Goal: Task Accomplishment & Management: Use online tool/utility

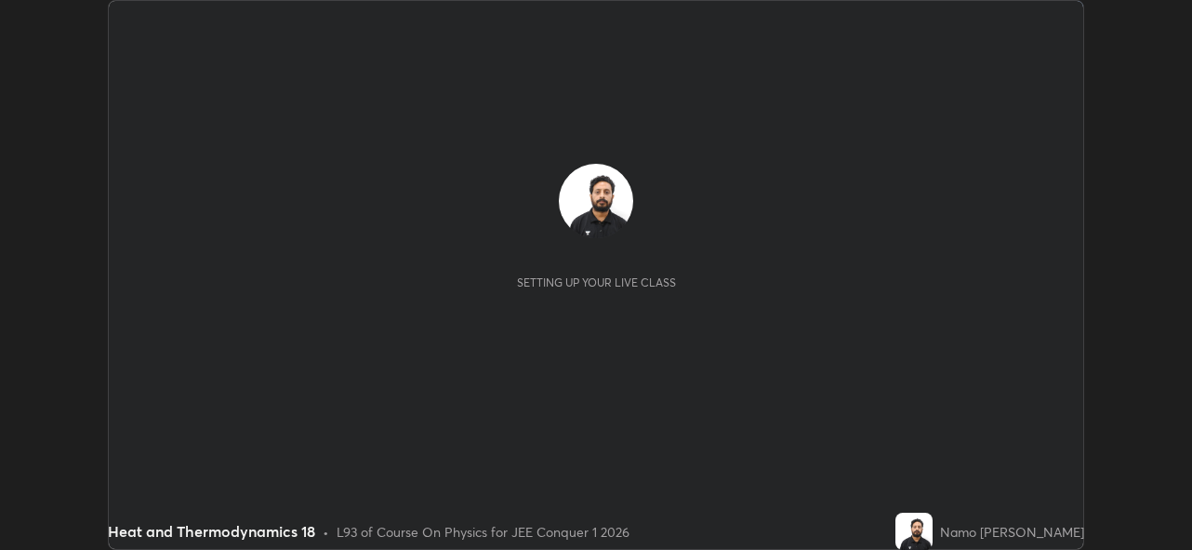
scroll to position [550, 1192]
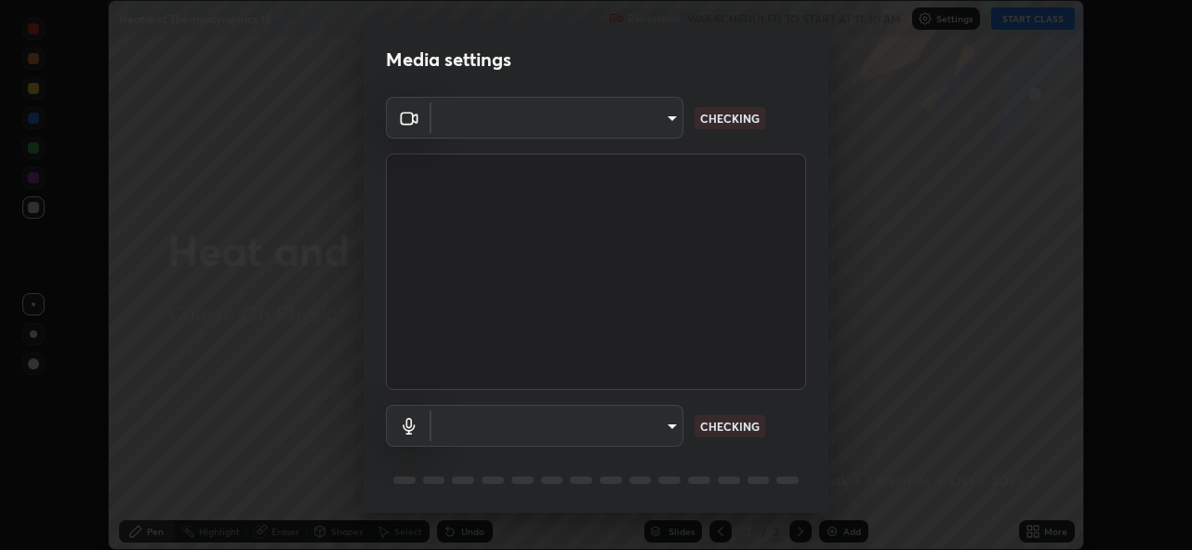
type input "5ae49b96af4897e6a410d98cecc9f5d5c34ce44bf214f7471ac41fe3bf41cfd7"
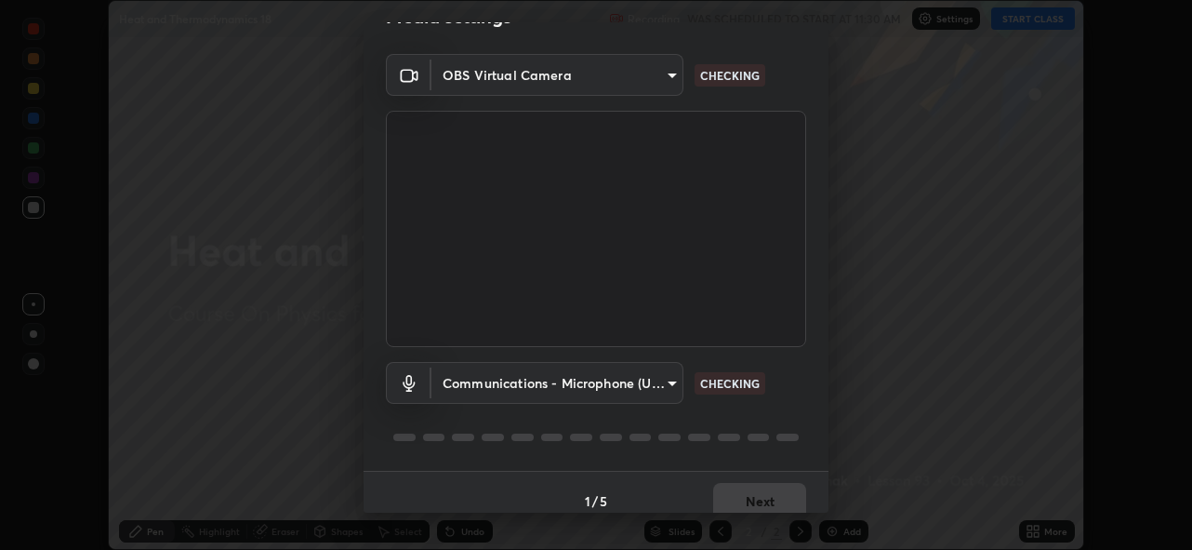
scroll to position [60, 0]
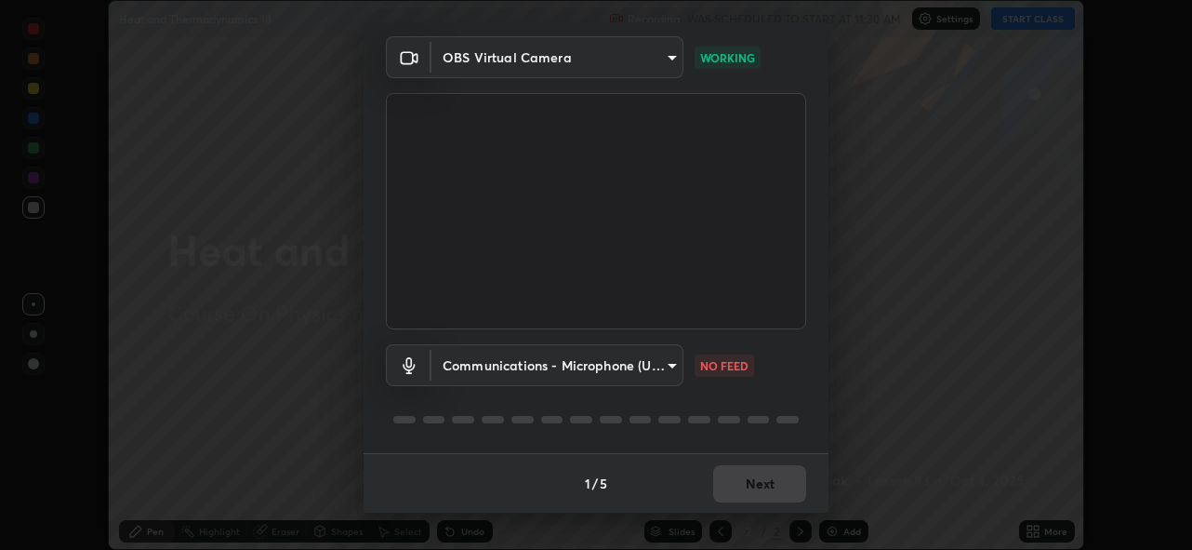
click at [669, 364] on body "Erase all Heat and Thermodynamics 18 Recording WAS SCHEDULED TO START AT 11:30 …" at bounding box center [596, 275] width 1192 height 550
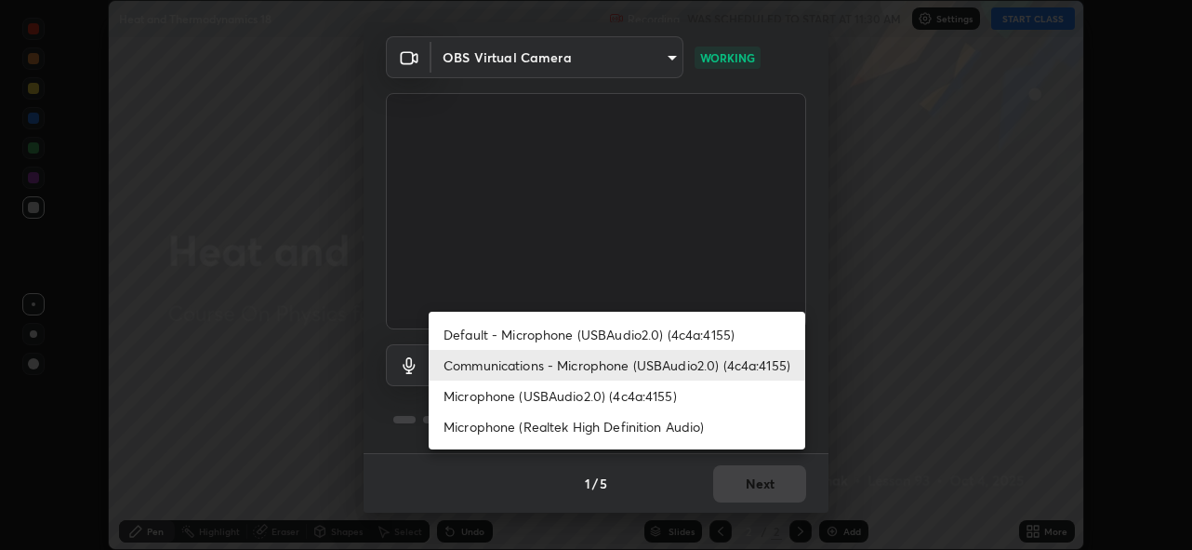
click at [677, 338] on li "Default - Microphone (USBAudio2.0) (4c4a:4155)" at bounding box center [617, 334] width 377 height 31
type input "default"
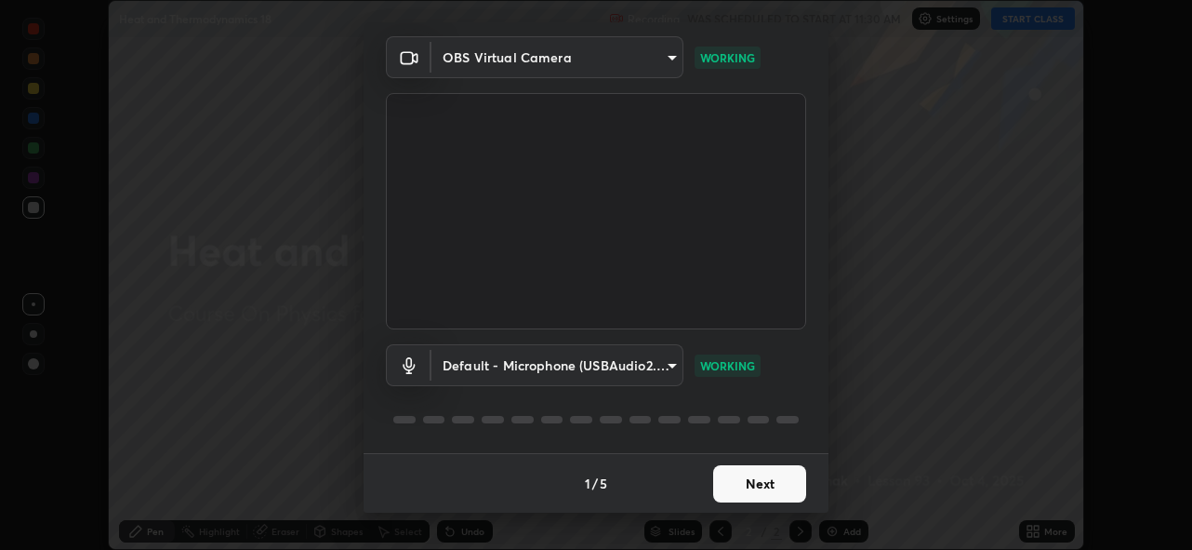
click at [747, 486] on button "Next" at bounding box center [759, 483] width 93 height 37
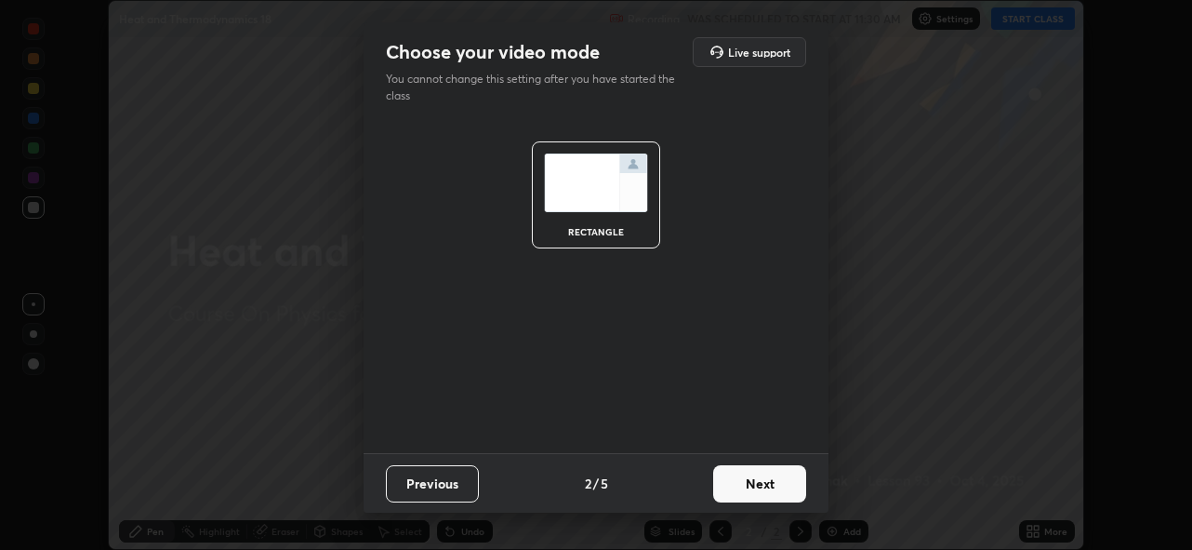
click at [766, 486] on button "Next" at bounding box center [759, 483] width 93 height 37
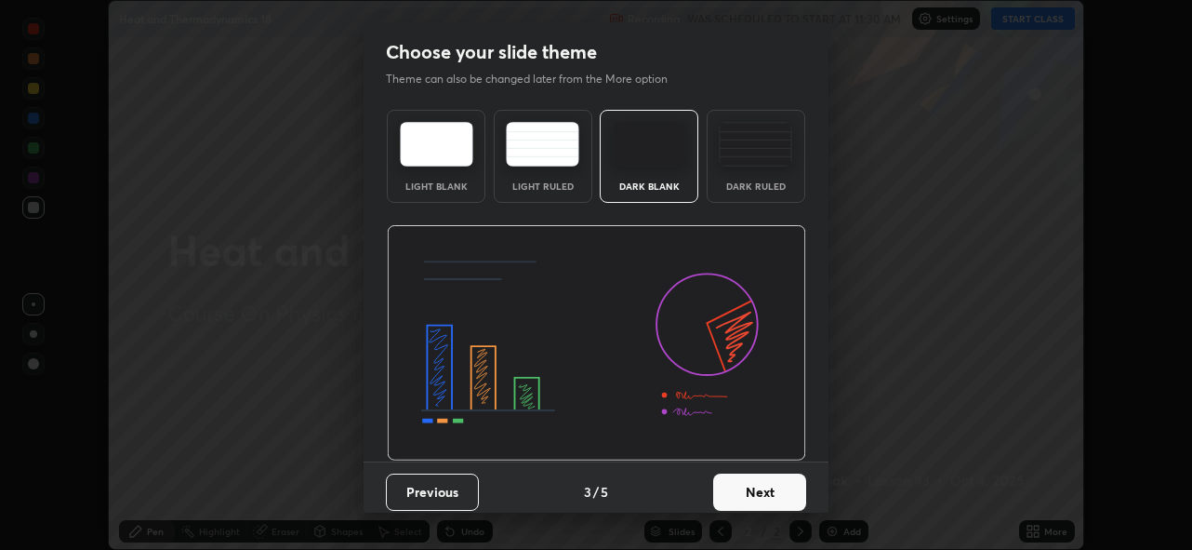
click at [786, 490] on button "Next" at bounding box center [759, 491] width 93 height 37
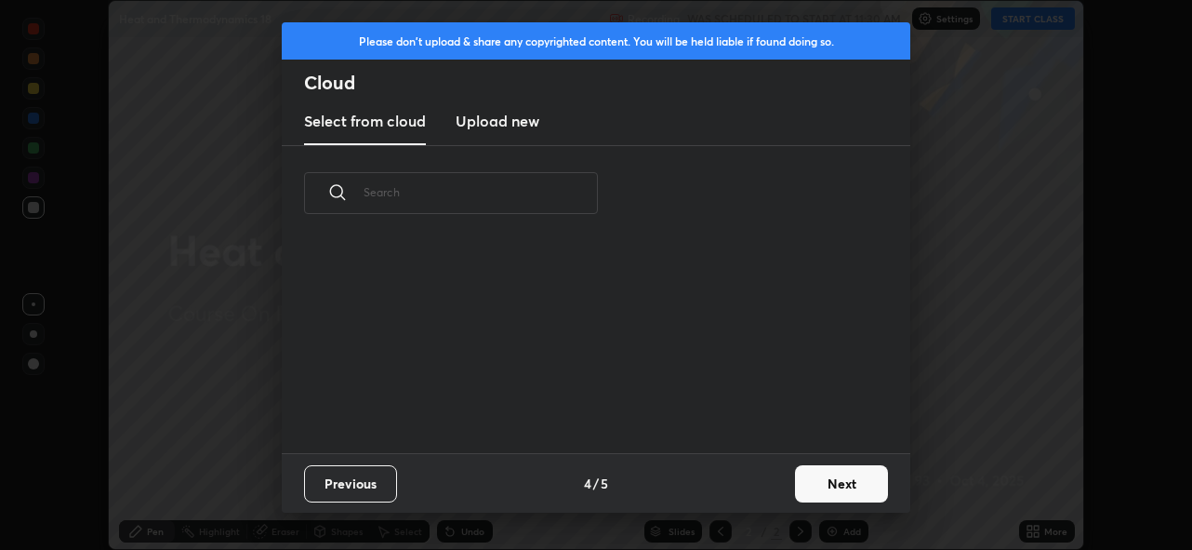
click at [807, 491] on button "Next" at bounding box center [841, 483] width 93 height 37
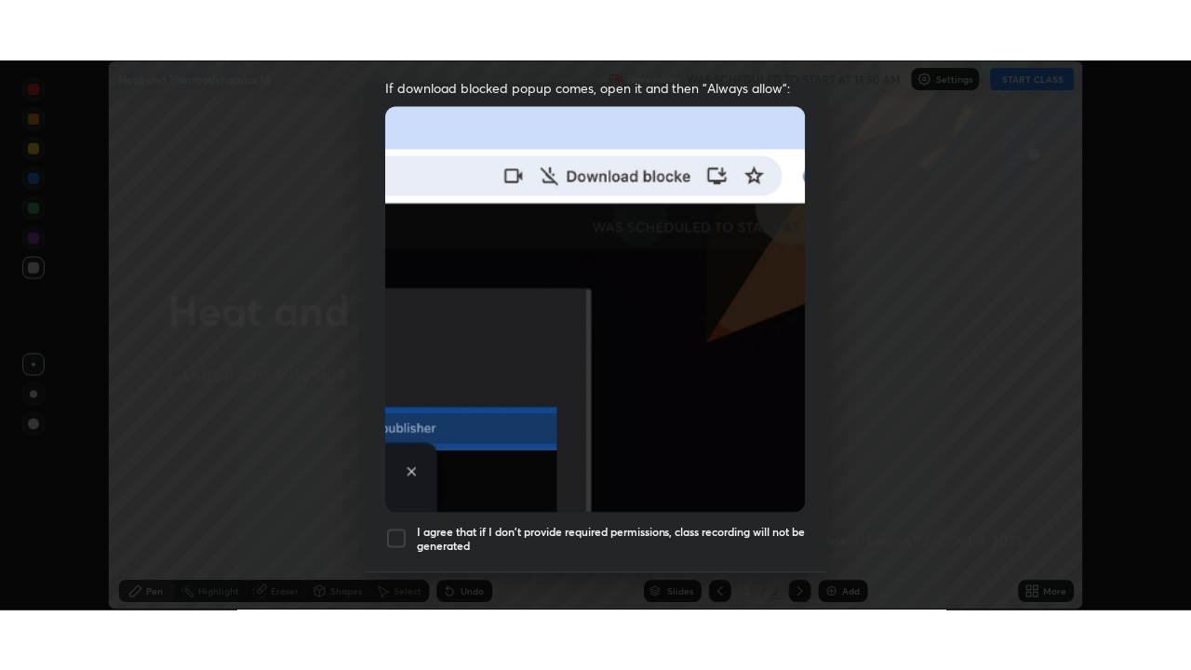
scroll to position [440, 0]
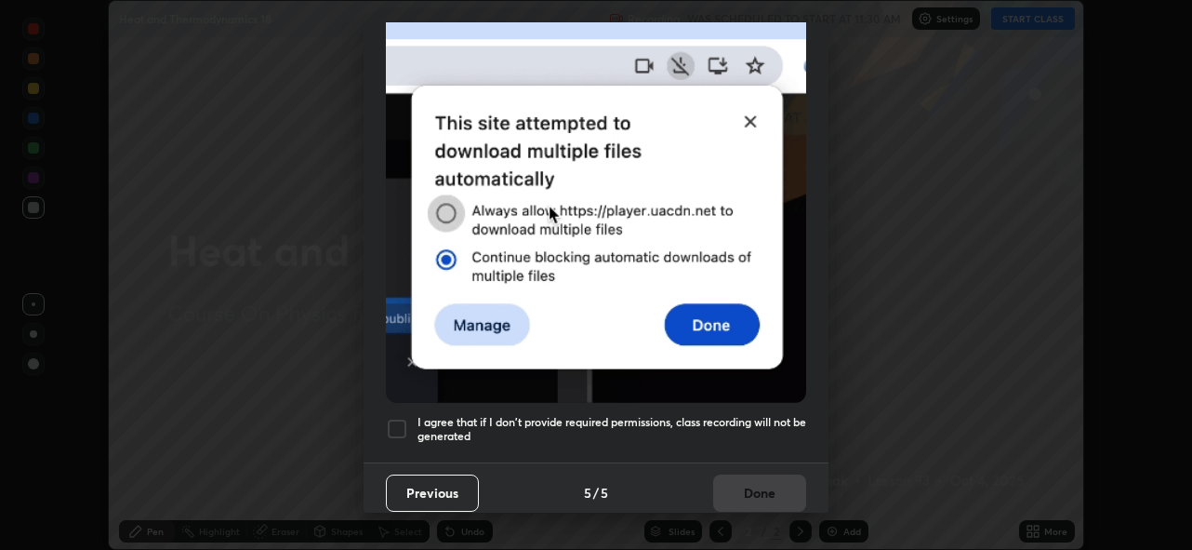
click at [400, 421] on div at bounding box center [397, 429] width 22 height 22
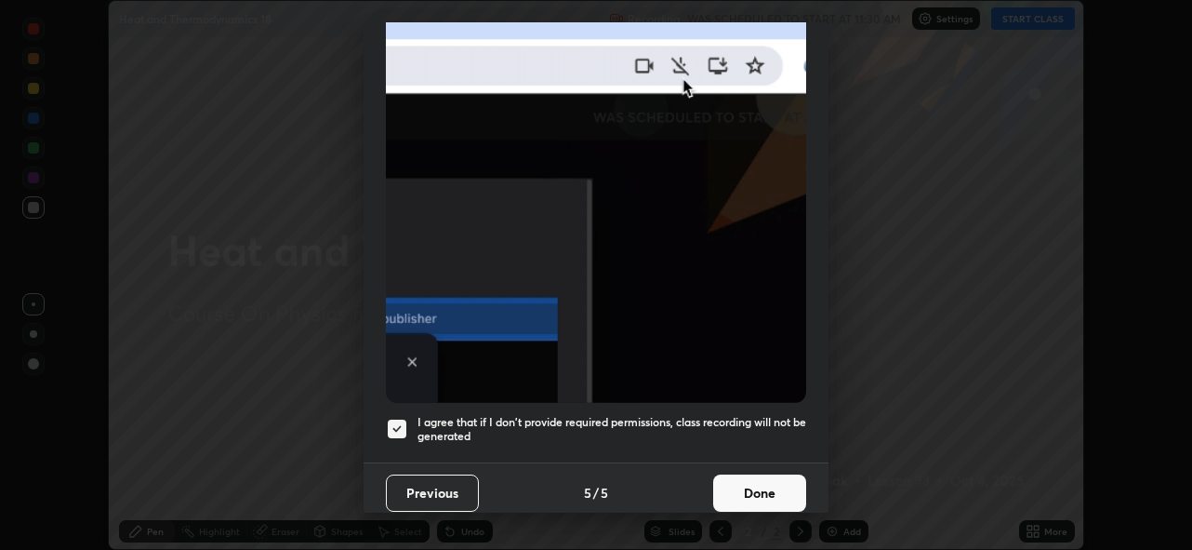
click at [776, 483] on button "Done" at bounding box center [759, 492] width 93 height 37
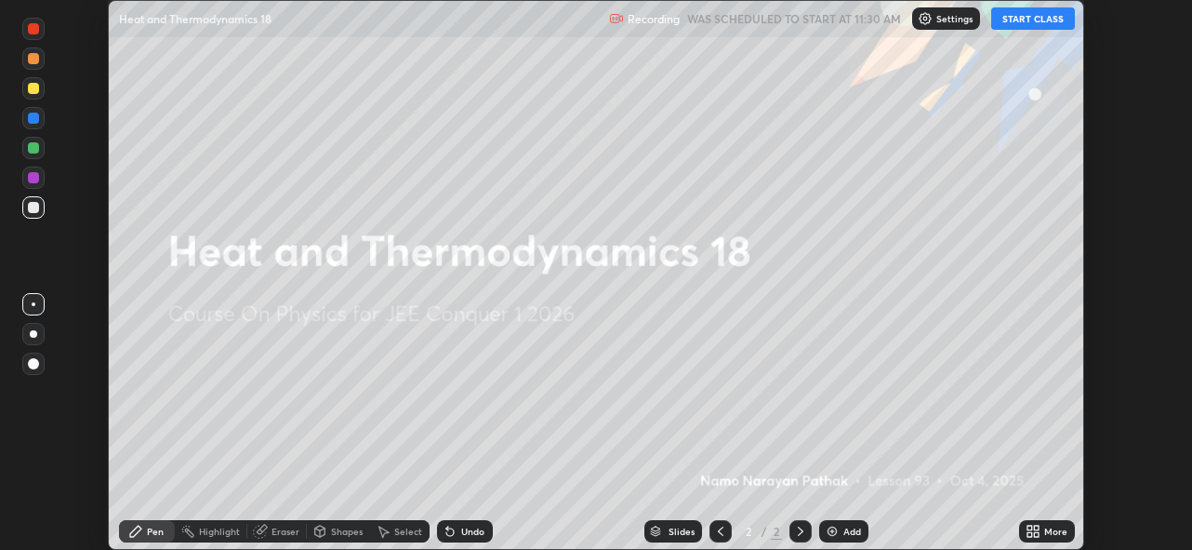
click at [1032, 21] on button "START CLASS" at bounding box center [1034, 18] width 84 height 22
click at [1036, 531] on icon at bounding box center [1033, 531] width 15 height 15
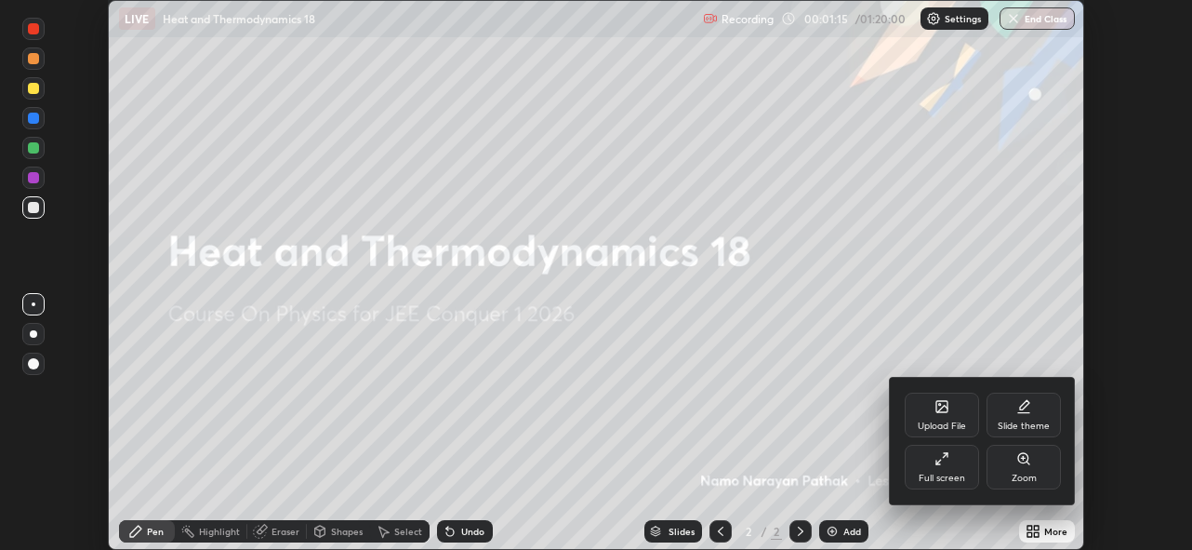
click at [964, 473] on div "Full screen" at bounding box center [942, 477] width 47 height 9
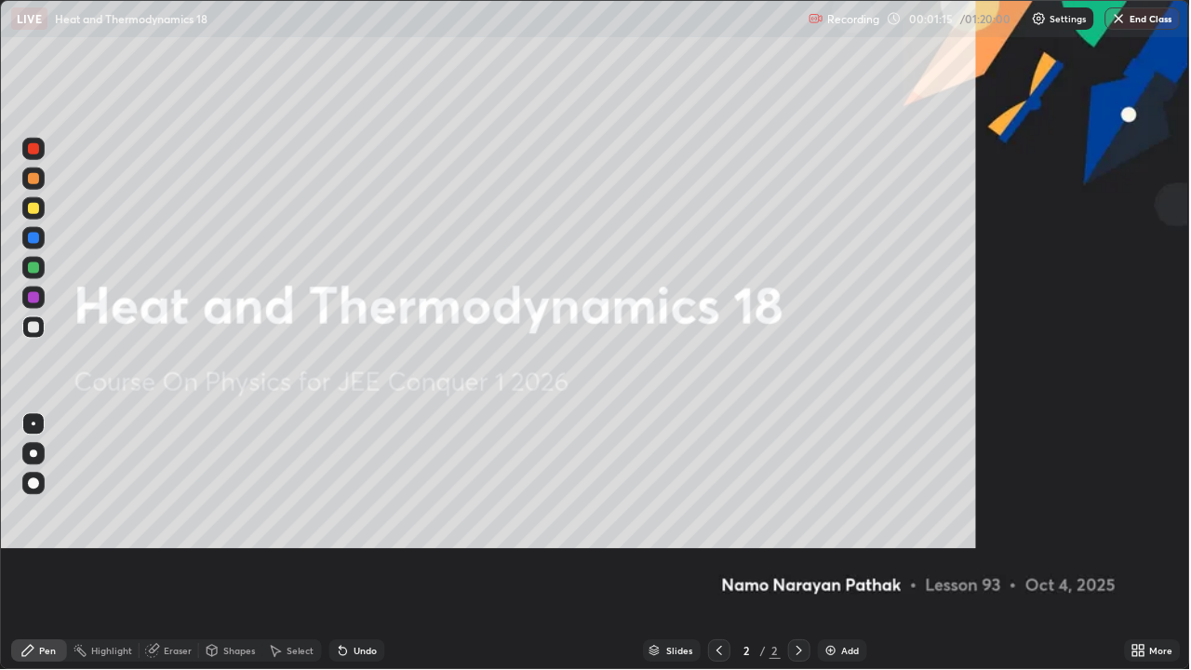
scroll to position [670, 1191]
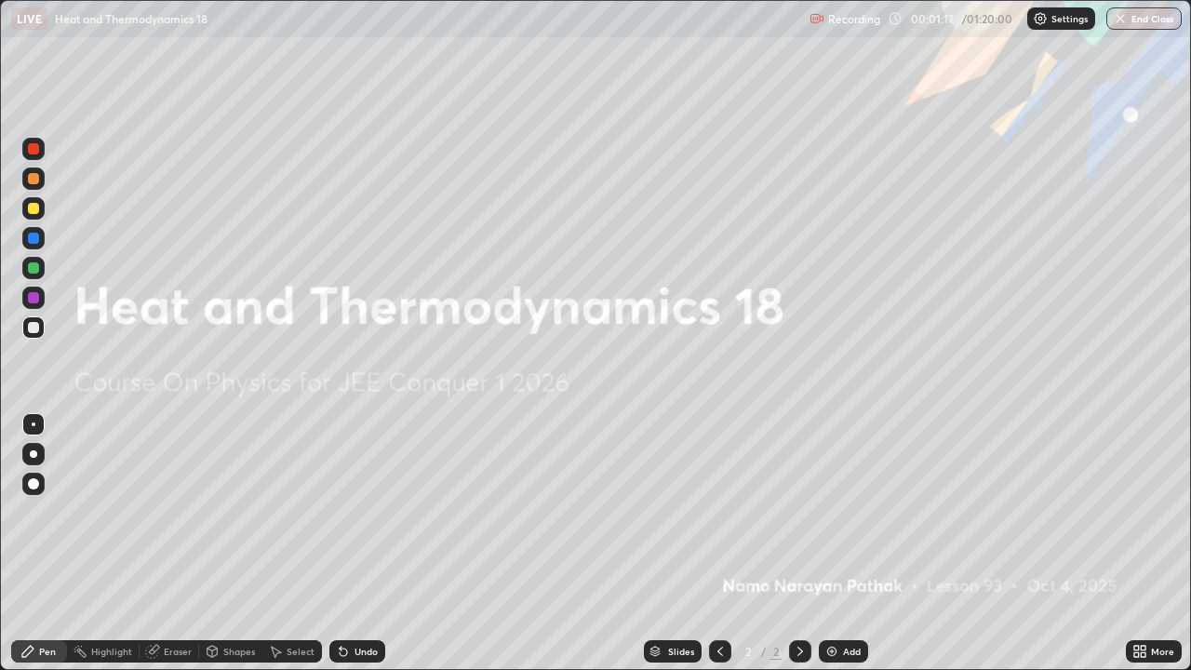
click at [828, 549] on img at bounding box center [831, 651] width 15 height 15
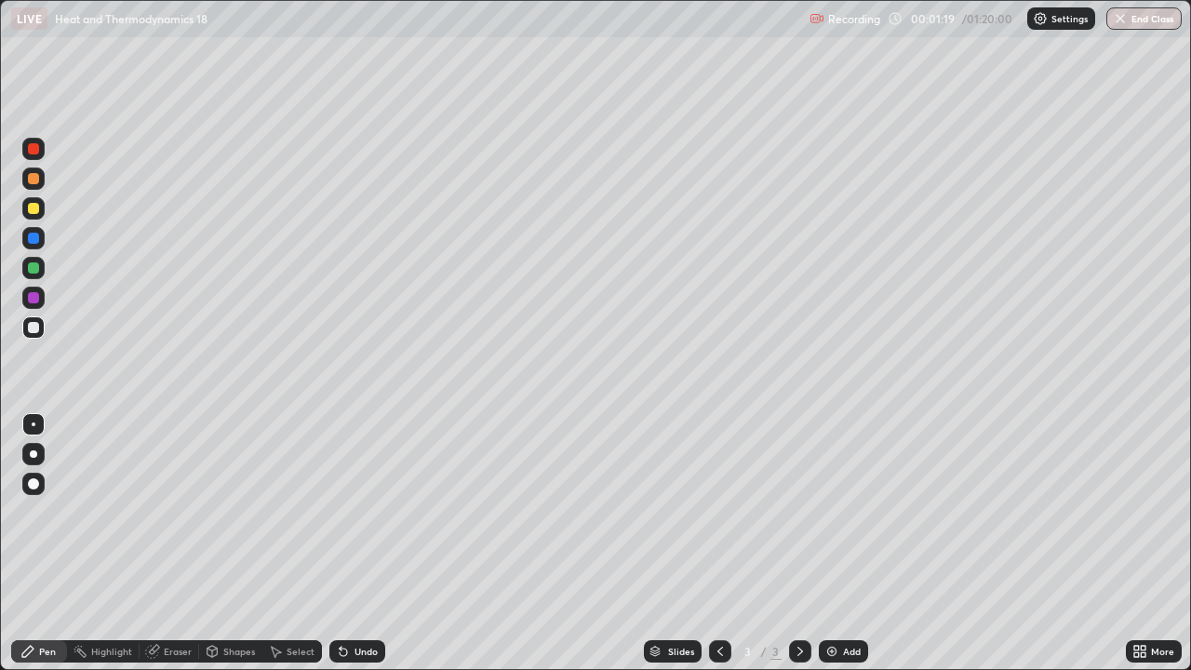
click at [36, 178] on div at bounding box center [33, 178] width 11 height 11
click at [37, 239] on div at bounding box center [33, 238] width 11 height 11
click at [35, 295] on div at bounding box center [33, 297] width 11 height 11
click at [35, 180] on div at bounding box center [33, 178] width 11 height 11
click at [31, 296] on div at bounding box center [33, 297] width 11 height 11
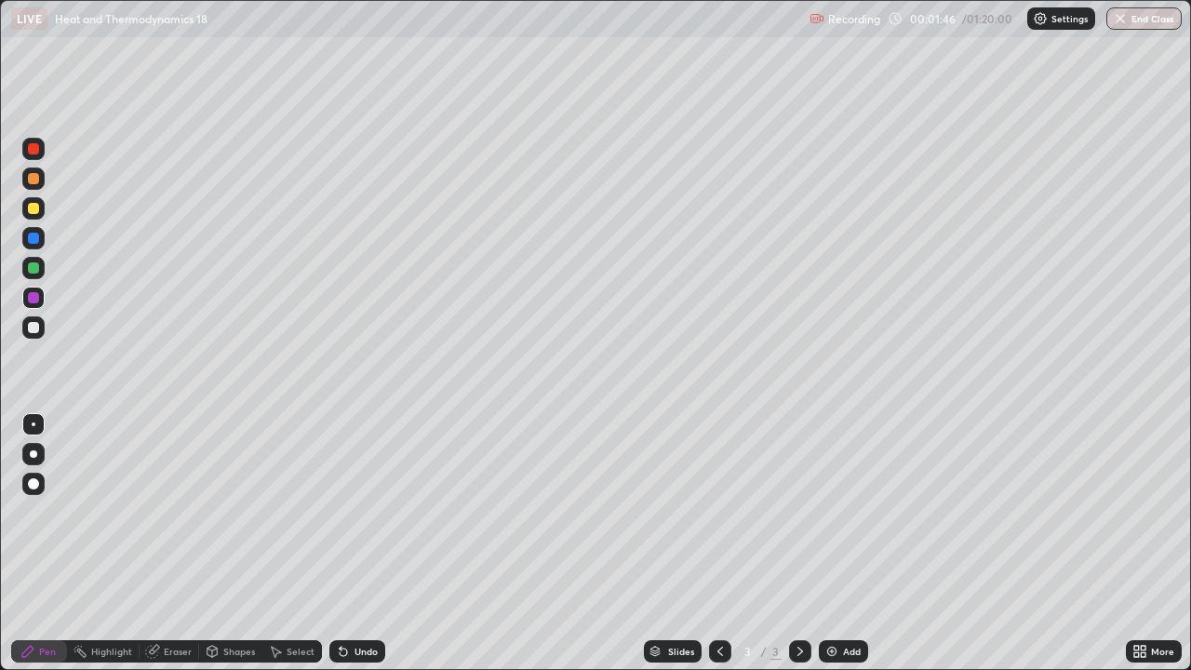
click at [35, 271] on div at bounding box center [33, 267] width 11 height 11
click at [32, 177] on div at bounding box center [33, 178] width 11 height 11
click at [34, 179] on div at bounding box center [33, 178] width 11 height 11
click at [834, 549] on img at bounding box center [831, 651] width 15 height 15
click at [35, 178] on div at bounding box center [33, 178] width 11 height 11
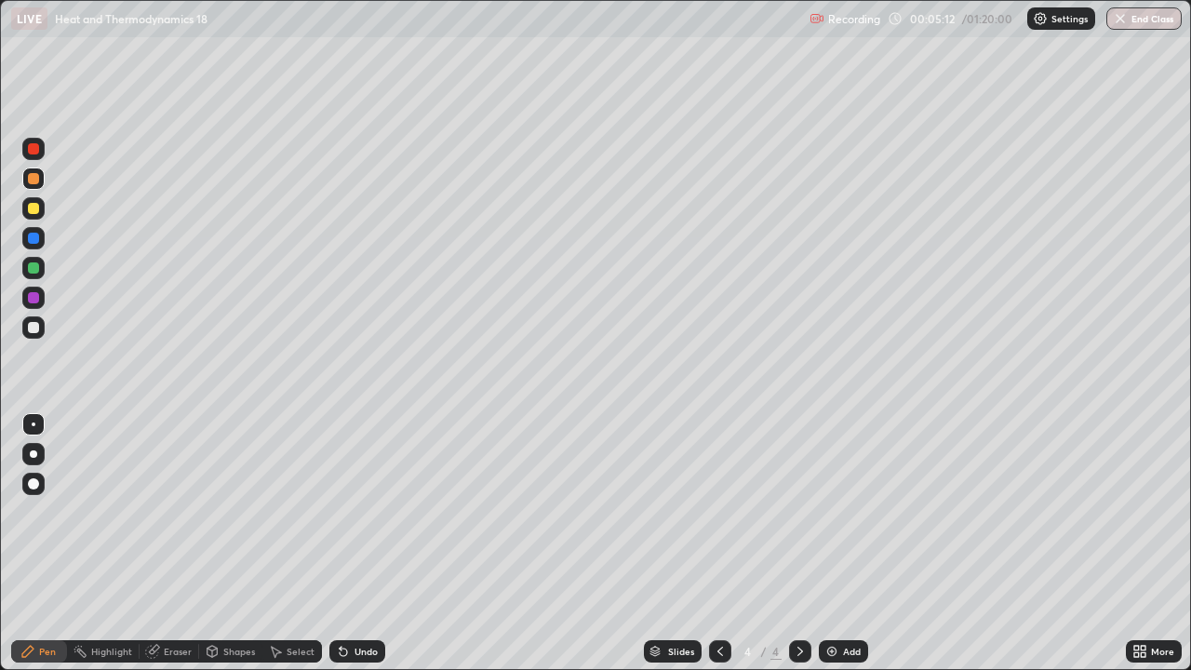
click at [38, 238] on div at bounding box center [33, 238] width 11 height 11
click at [38, 267] on div at bounding box center [33, 267] width 11 height 11
click at [38, 299] on div at bounding box center [33, 297] width 11 height 11
click at [36, 206] on div at bounding box center [33, 208] width 11 height 11
click at [34, 327] on div at bounding box center [33, 327] width 11 height 11
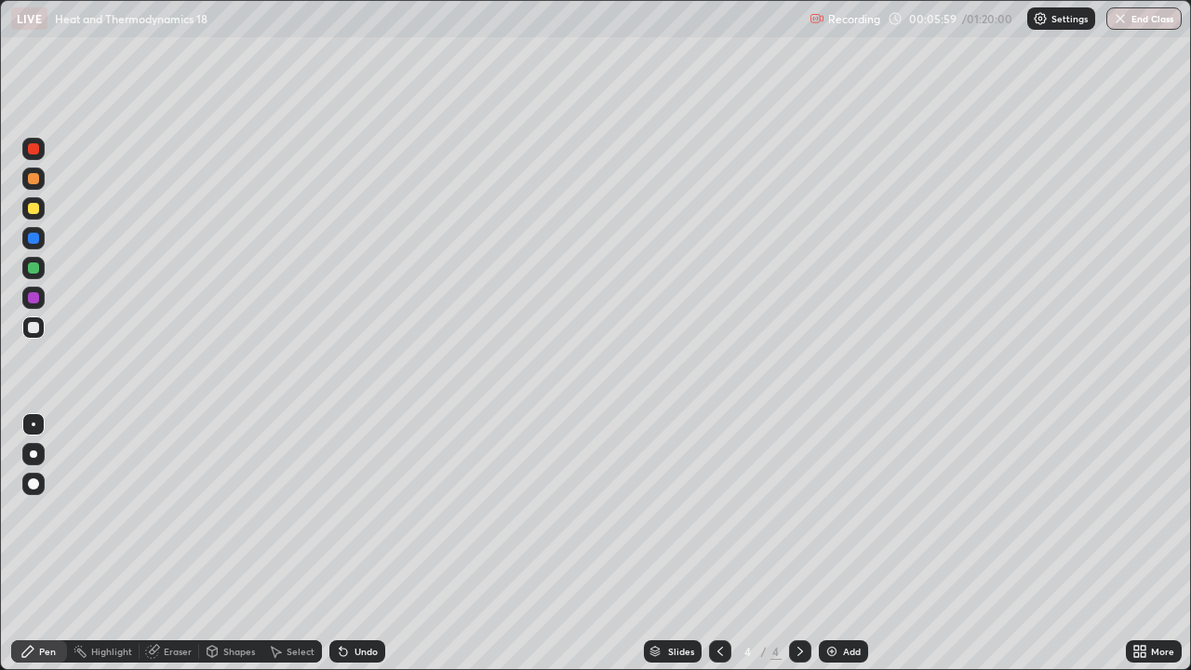
click at [36, 179] on div at bounding box center [33, 178] width 11 height 11
click at [38, 240] on div at bounding box center [33, 238] width 11 height 11
click at [836, 549] on img at bounding box center [831, 651] width 15 height 15
click at [33, 177] on div at bounding box center [33, 178] width 11 height 11
click at [35, 271] on div at bounding box center [33, 267] width 11 height 11
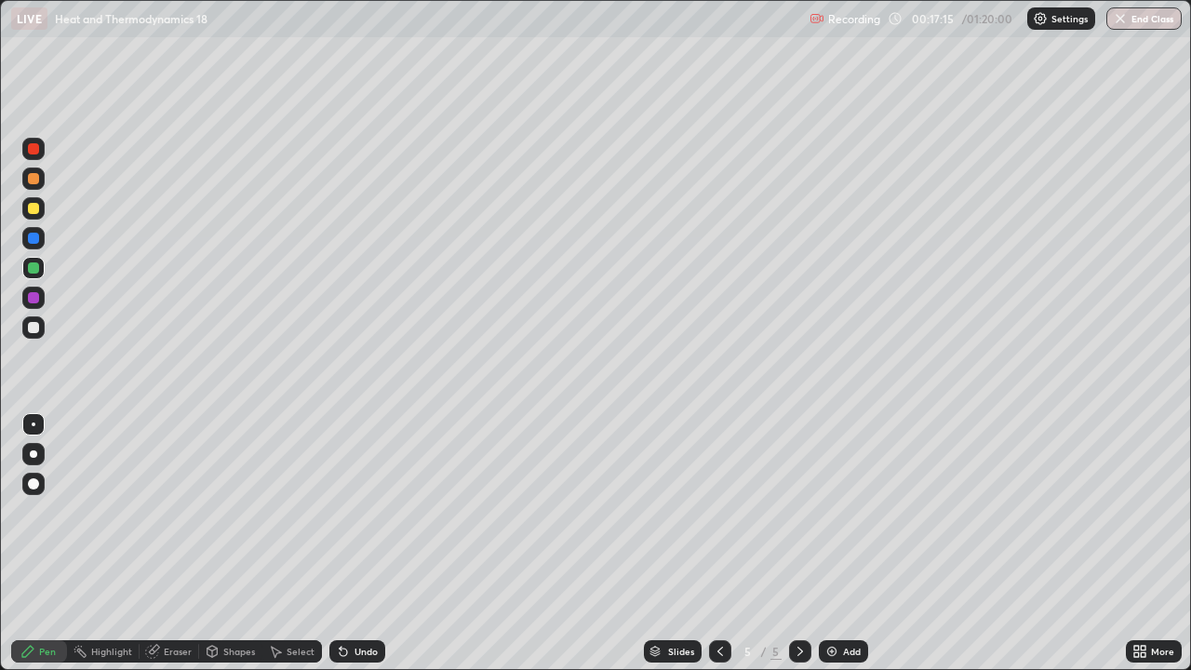
click at [33, 295] on div at bounding box center [33, 297] width 11 height 11
click at [34, 268] on div at bounding box center [33, 267] width 11 height 11
click at [36, 300] on div at bounding box center [33, 297] width 11 height 11
click at [826, 549] on img at bounding box center [831, 651] width 15 height 15
click at [33, 181] on div at bounding box center [33, 178] width 11 height 11
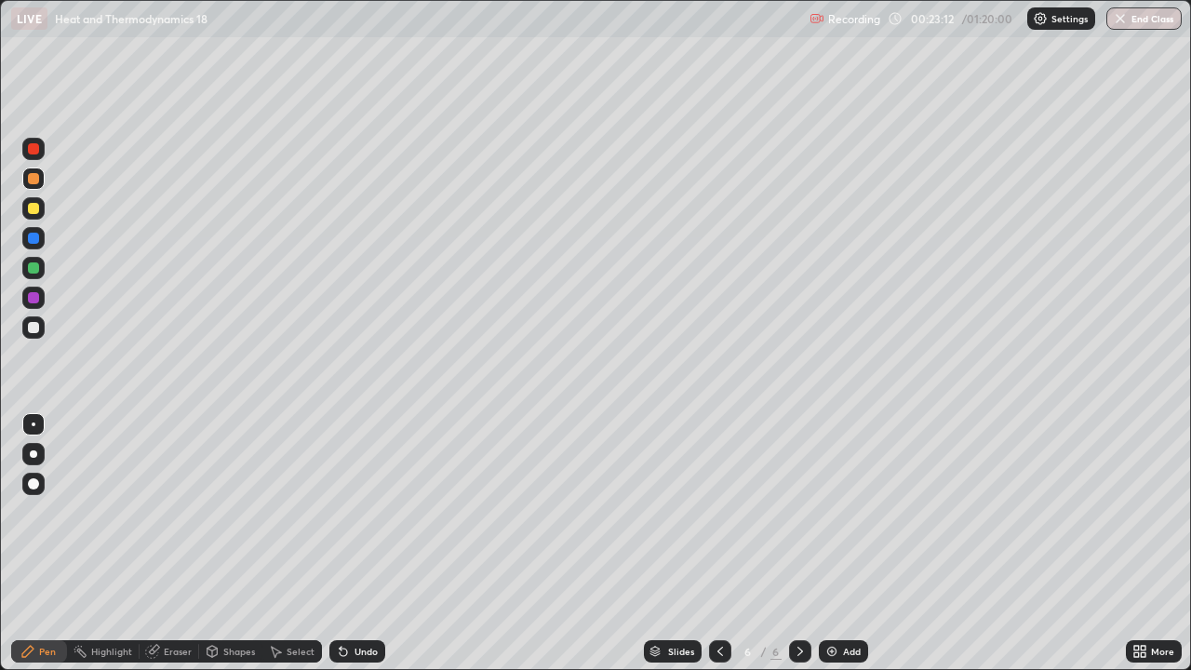
click at [31, 179] on div at bounding box center [33, 178] width 11 height 11
click at [33, 183] on div at bounding box center [33, 178] width 11 height 11
click at [37, 243] on div at bounding box center [33, 238] width 22 height 22
click at [33, 298] on div at bounding box center [33, 297] width 11 height 11
click at [34, 268] on div at bounding box center [33, 267] width 11 height 11
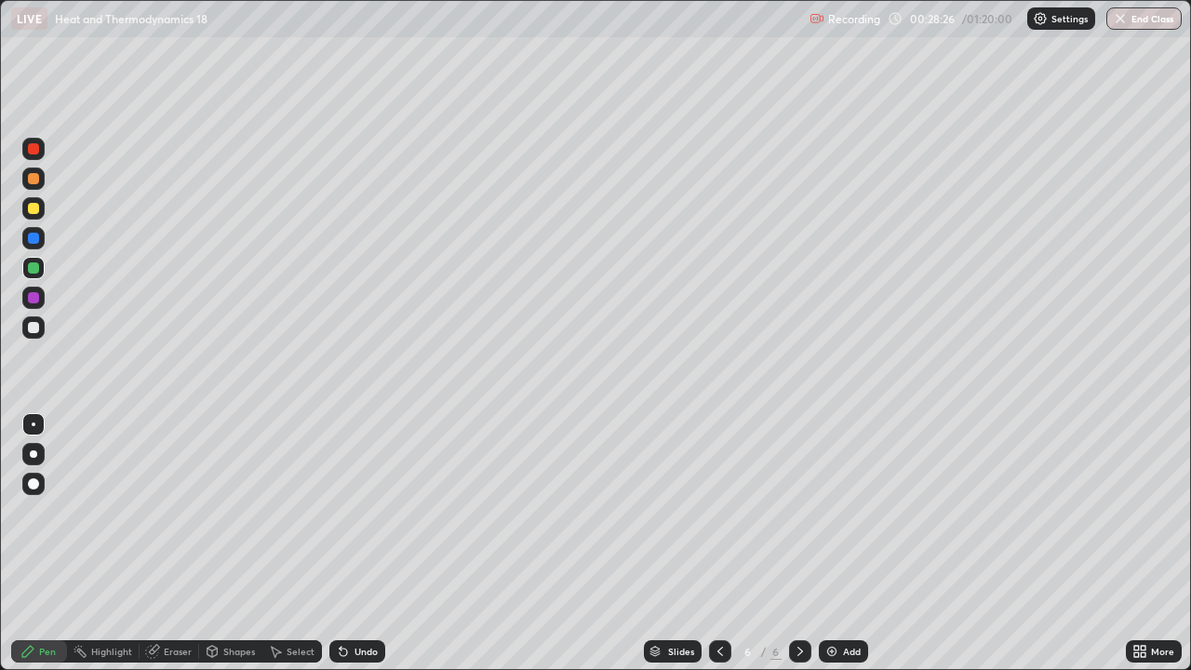
click at [33, 325] on div at bounding box center [33, 327] width 11 height 11
click at [34, 179] on div at bounding box center [33, 178] width 11 height 11
click at [35, 267] on div at bounding box center [33, 267] width 11 height 11
click at [34, 298] on div at bounding box center [33, 297] width 11 height 11
click at [38, 175] on div at bounding box center [33, 178] width 11 height 11
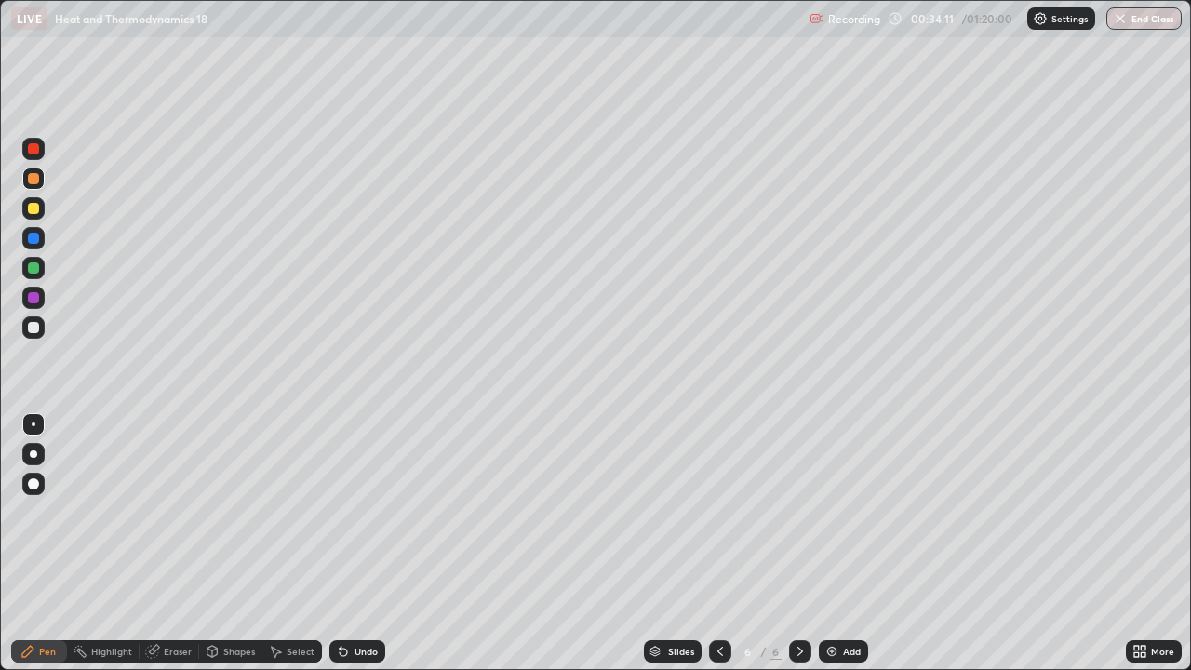
click at [832, 549] on img at bounding box center [831, 651] width 15 height 15
click at [41, 235] on div at bounding box center [33, 238] width 22 height 22
click at [36, 298] on div at bounding box center [33, 297] width 11 height 11
click at [35, 272] on div at bounding box center [33, 267] width 11 height 11
click at [31, 300] on div at bounding box center [33, 297] width 11 height 11
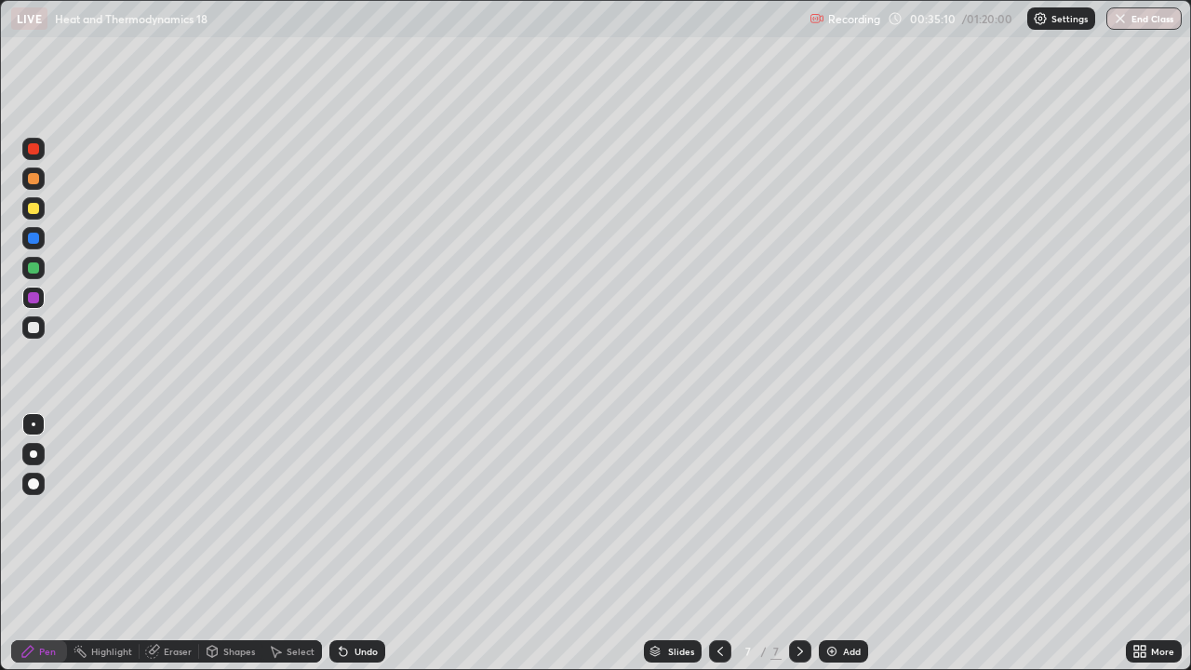
click at [33, 178] on div at bounding box center [33, 178] width 11 height 11
click at [718, 549] on icon at bounding box center [719, 651] width 15 height 15
click at [799, 549] on icon at bounding box center [799, 651] width 15 height 15
click at [832, 549] on img at bounding box center [831, 651] width 15 height 15
click at [38, 265] on div at bounding box center [33, 267] width 11 height 11
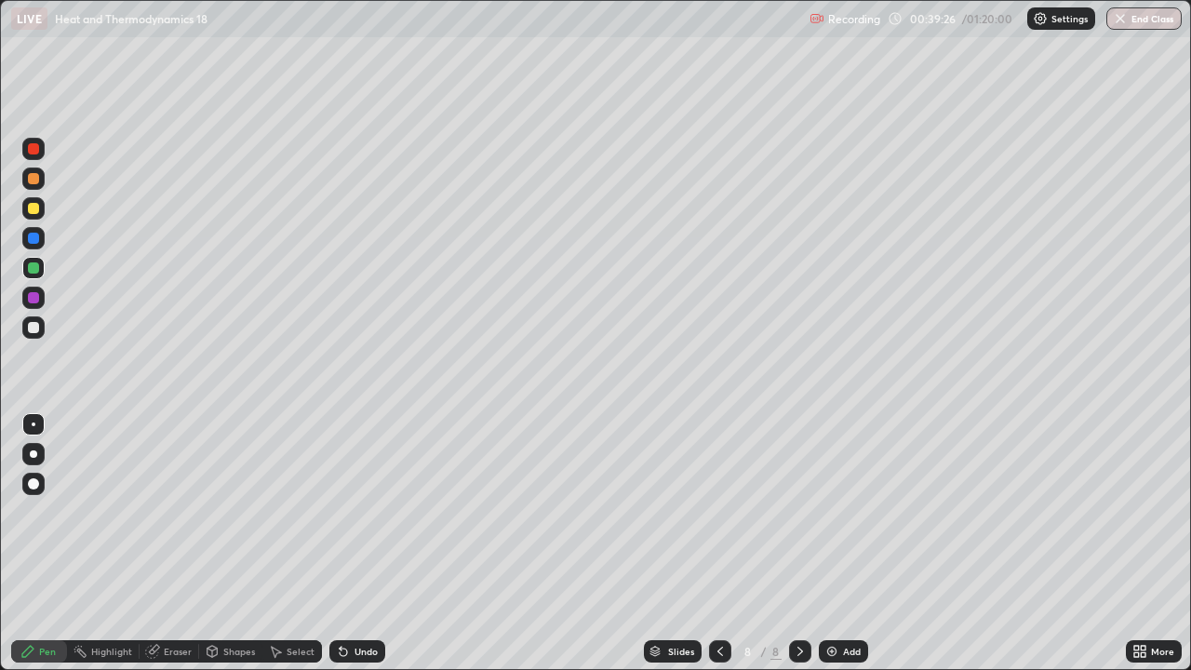
click at [34, 238] on div at bounding box center [33, 238] width 11 height 11
click at [834, 549] on img at bounding box center [831, 651] width 15 height 15
click at [33, 177] on div at bounding box center [33, 178] width 11 height 11
click at [839, 549] on div "Add" at bounding box center [843, 651] width 49 height 22
click at [717, 549] on icon at bounding box center [719, 651] width 15 height 15
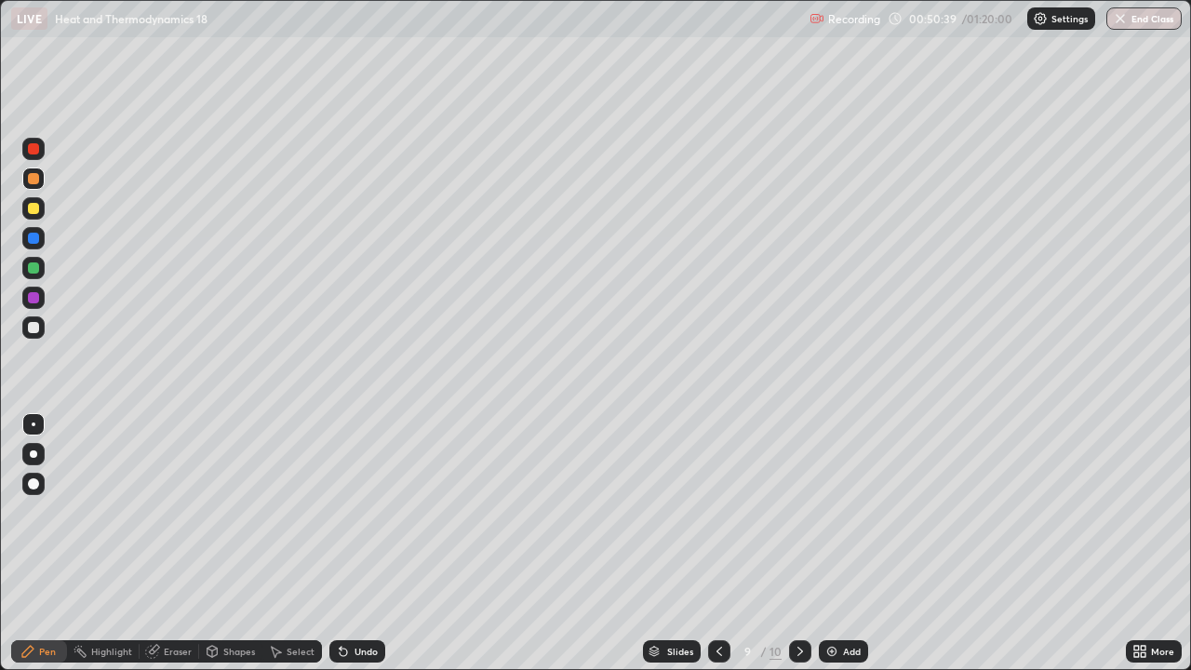
click at [34, 238] on div at bounding box center [33, 238] width 11 height 11
click at [180, 549] on div "Eraser" at bounding box center [178, 650] width 28 height 9
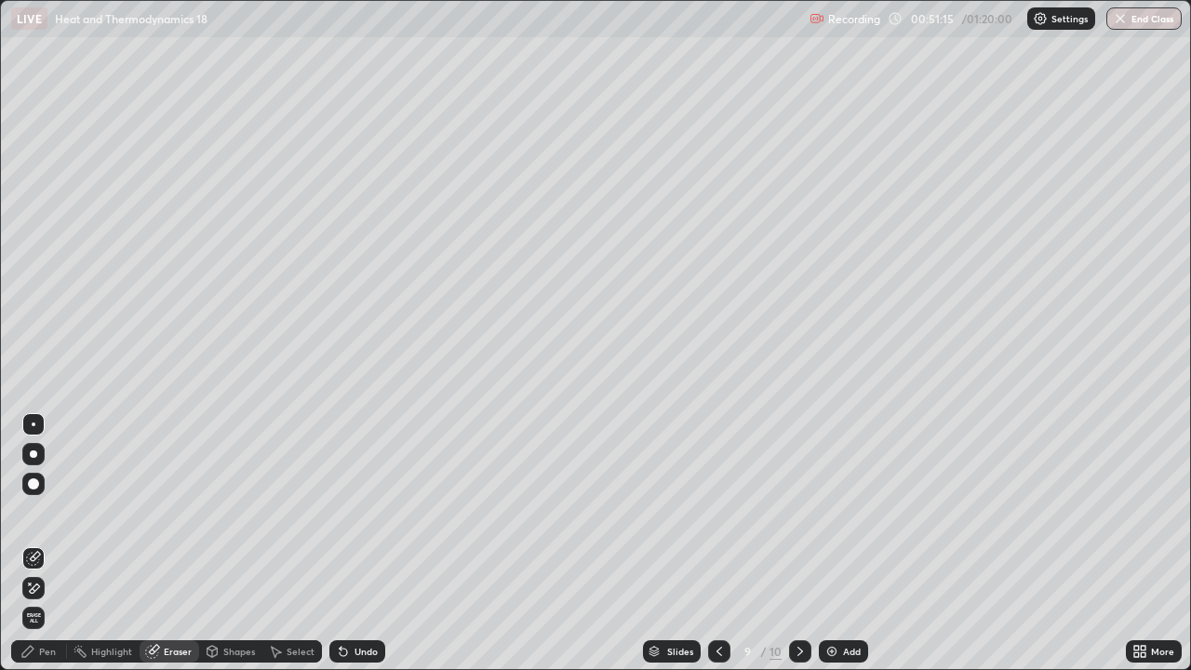
click at [48, 549] on div "Pen" at bounding box center [47, 650] width 17 height 9
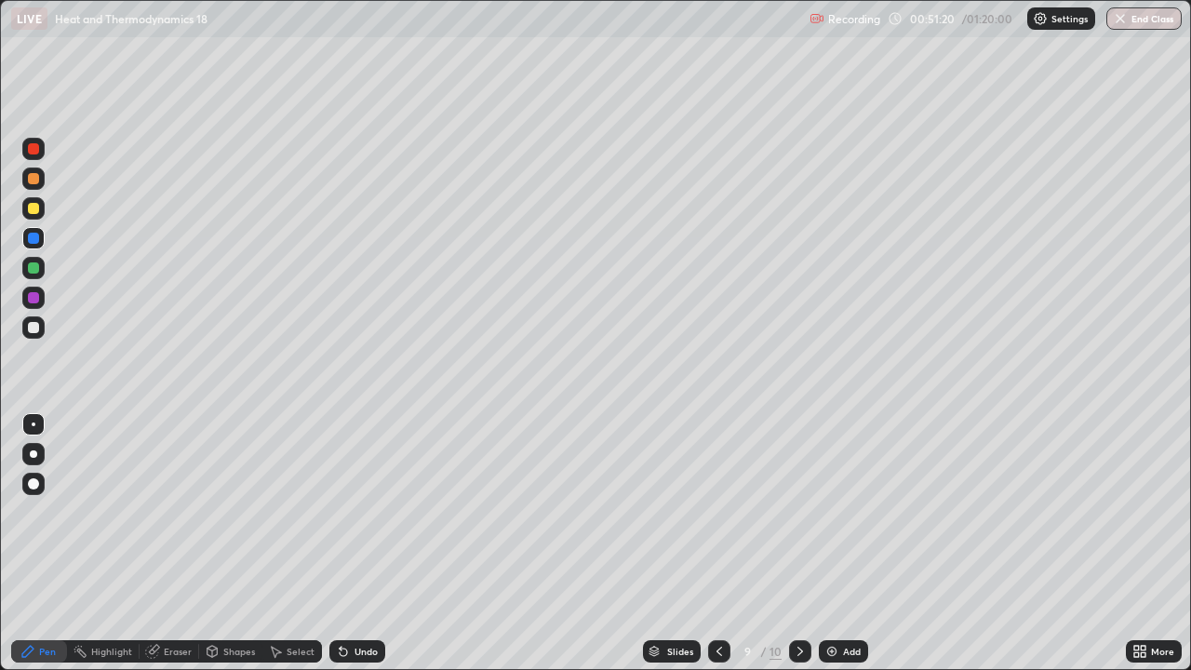
click at [185, 549] on div "Eraser" at bounding box center [178, 650] width 28 height 9
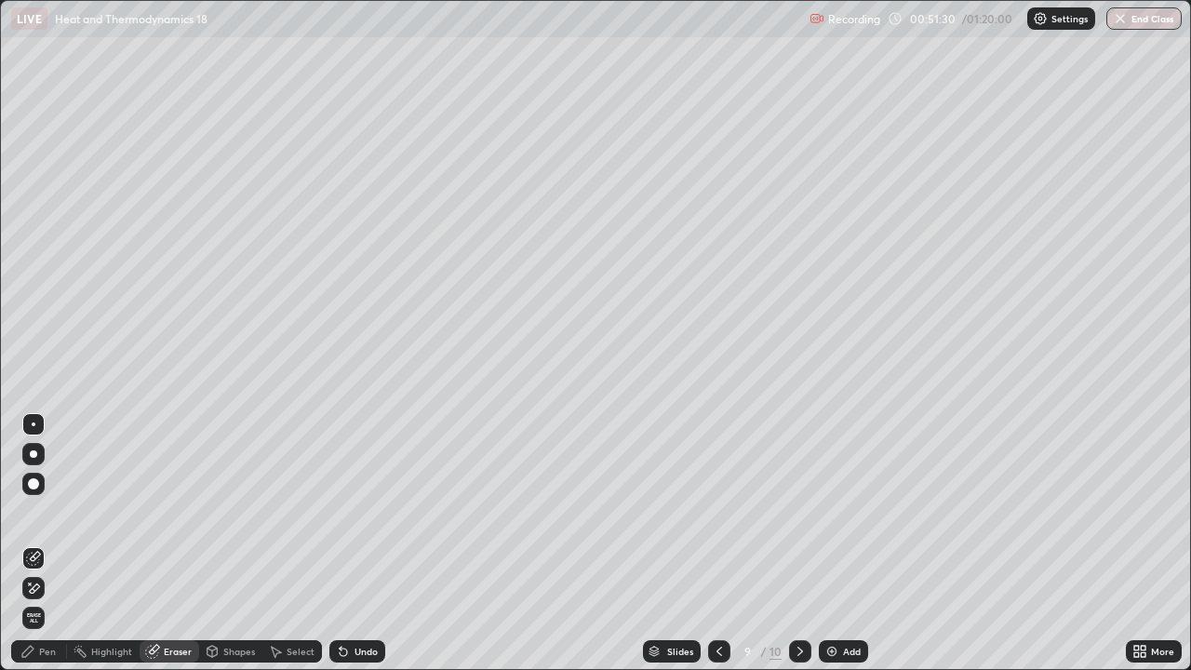
click at [62, 549] on div "Pen" at bounding box center [39, 651] width 56 height 22
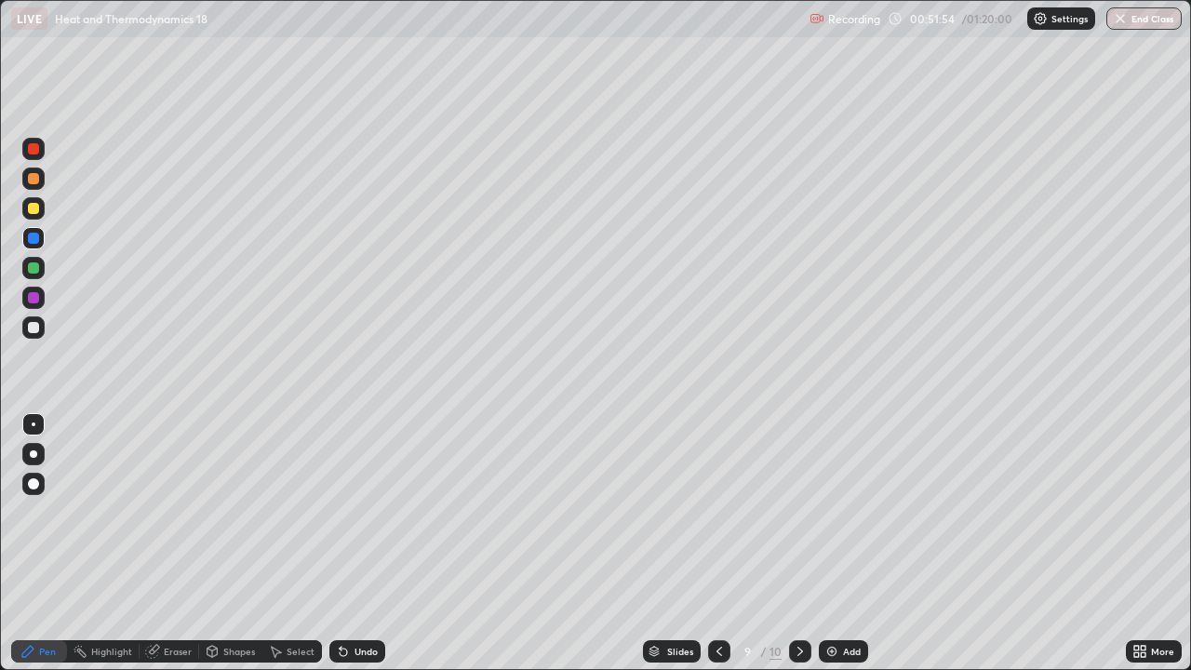
click at [181, 549] on div "Eraser" at bounding box center [178, 650] width 28 height 9
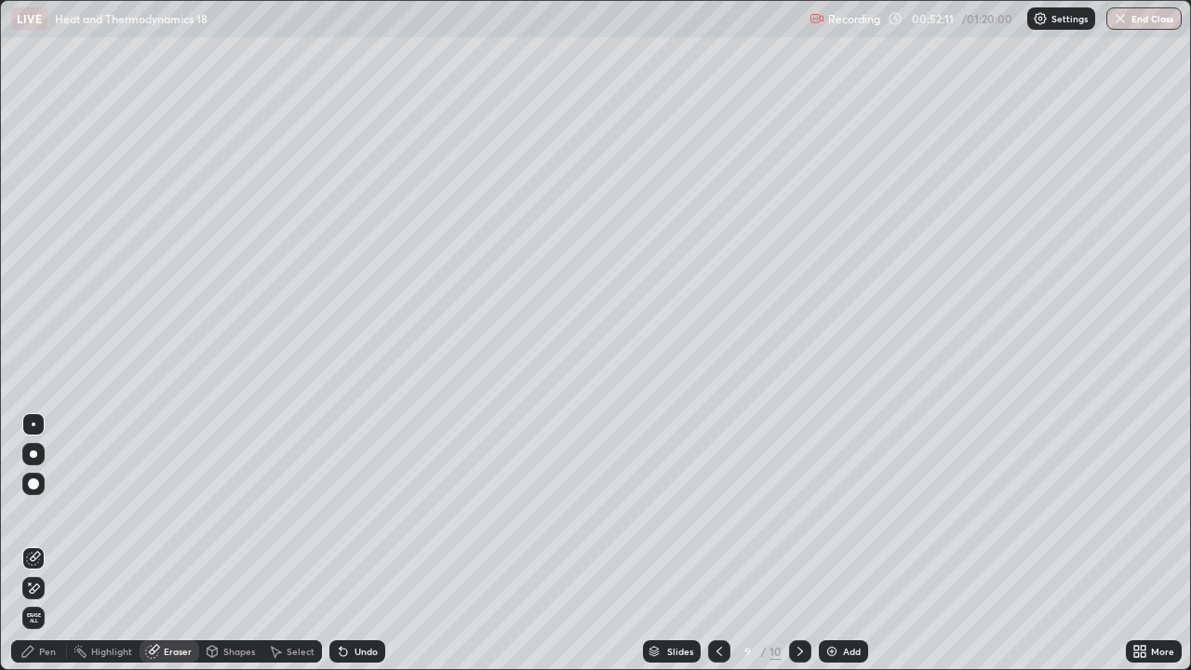
click at [60, 549] on div "Pen" at bounding box center [39, 651] width 56 height 22
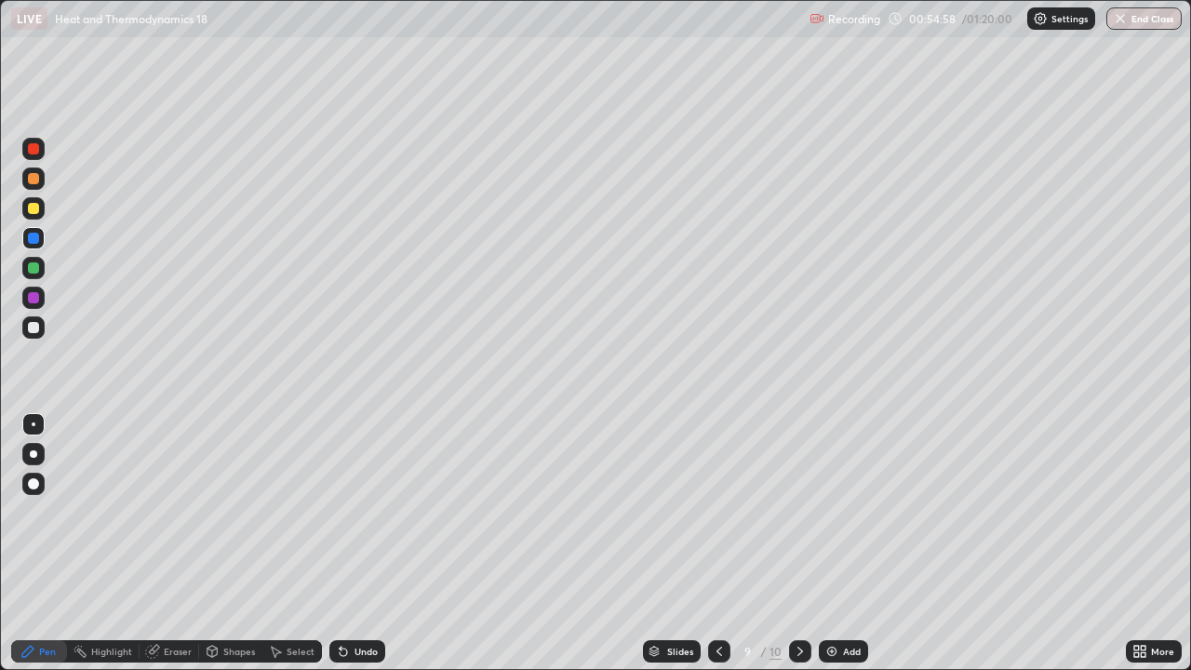
click at [798, 549] on icon at bounding box center [799, 651] width 15 height 15
click at [835, 549] on img at bounding box center [831, 651] width 15 height 15
click at [35, 302] on div at bounding box center [33, 297] width 11 height 11
click at [38, 180] on div at bounding box center [33, 178] width 11 height 11
click at [718, 549] on icon at bounding box center [719, 651] width 15 height 15
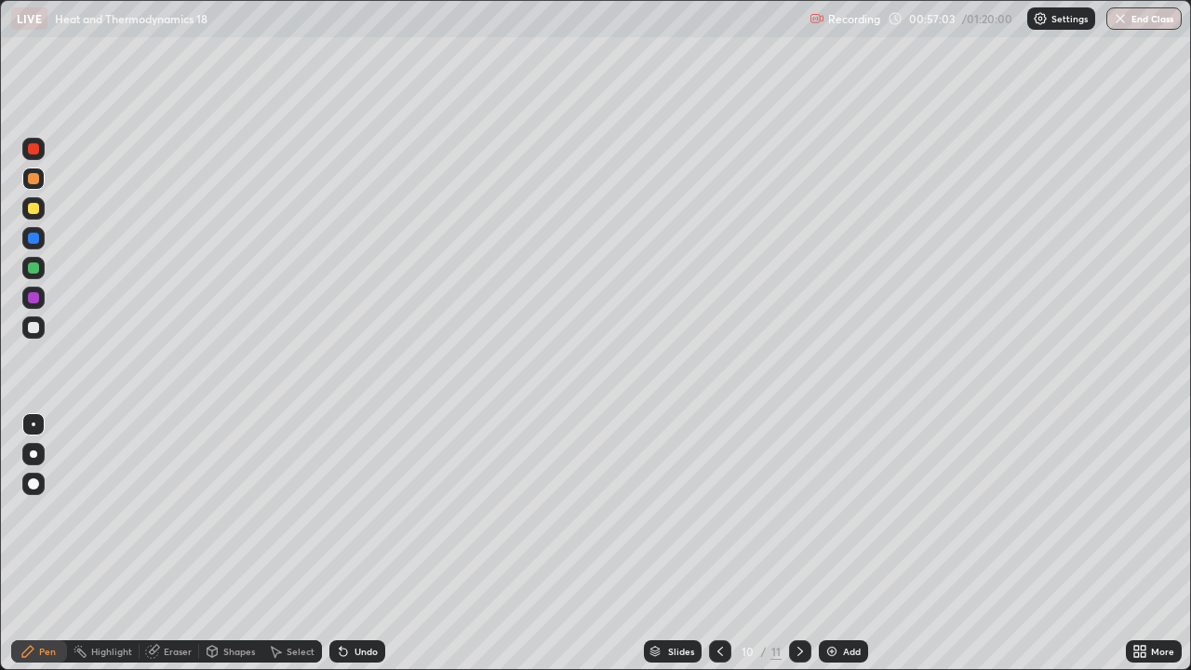
click at [799, 549] on icon at bounding box center [799, 651] width 15 height 15
click at [834, 549] on img at bounding box center [831, 651] width 15 height 15
click at [180, 549] on div "Eraser" at bounding box center [178, 650] width 28 height 9
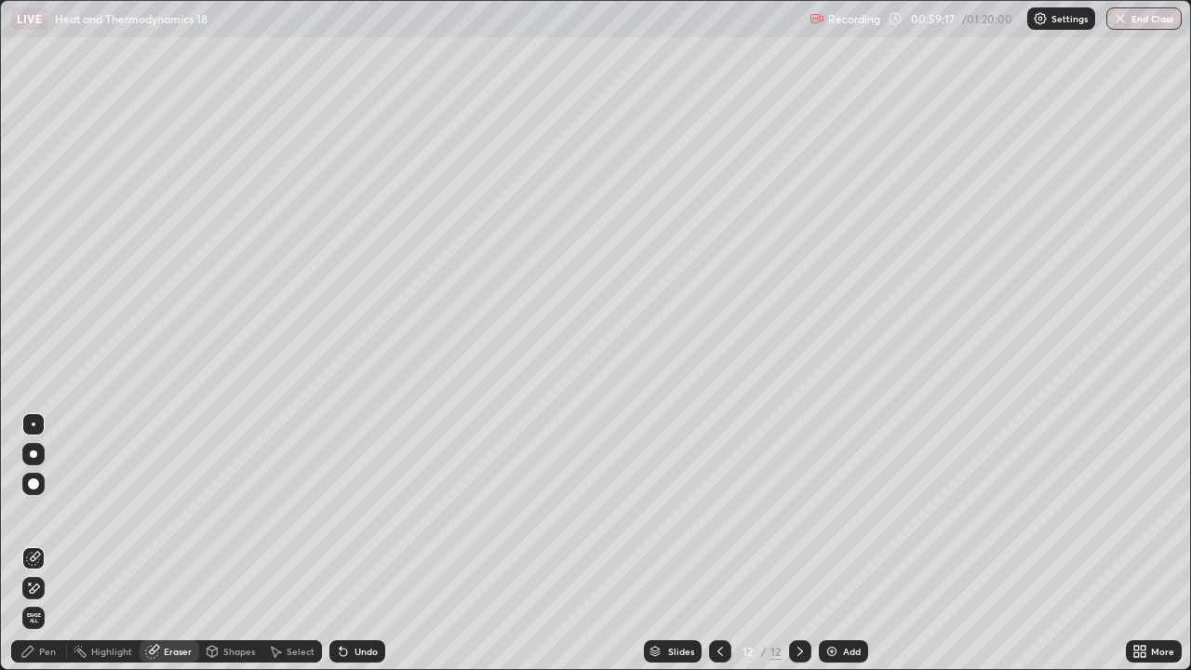
click at [51, 549] on div "Pen" at bounding box center [47, 650] width 17 height 9
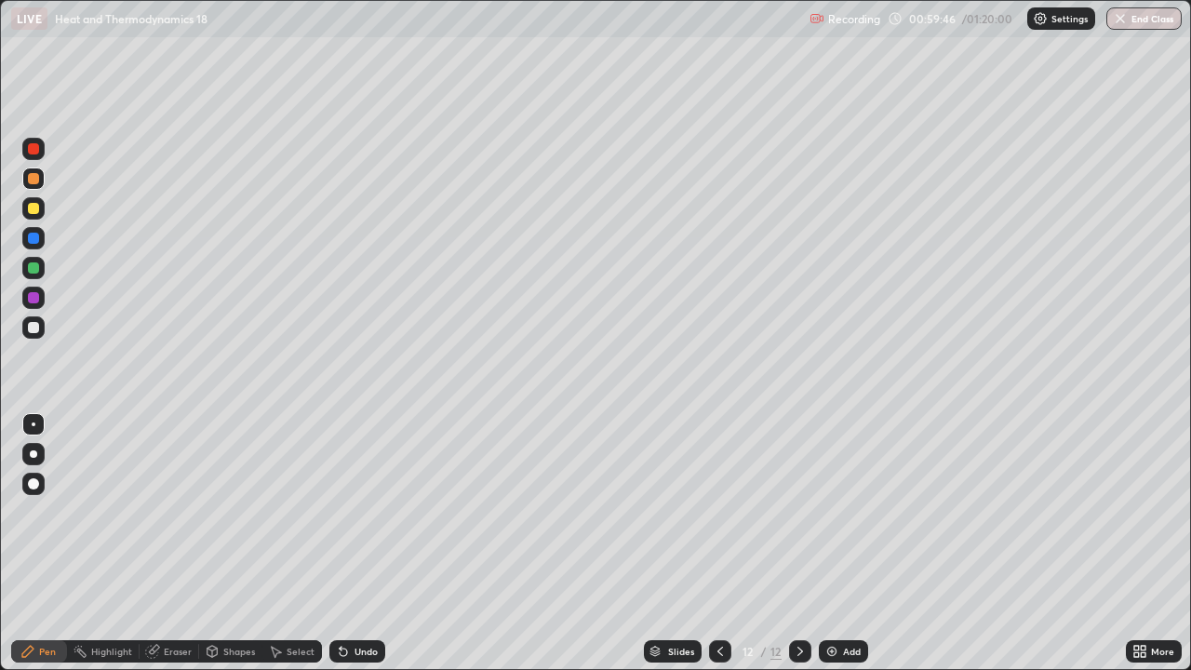
click at [42, 239] on div at bounding box center [33, 238] width 22 height 22
click at [36, 300] on div at bounding box center [33, 297] width 11 height 11
click at [35, 271] on div at bounding box center [33, 267] width 11 height 11
click at [38, 179] on div at bounding box center [33, 178] width 11 height 11
click at [38, 300] on div at bounding box center [33, 297] width 11 height 11
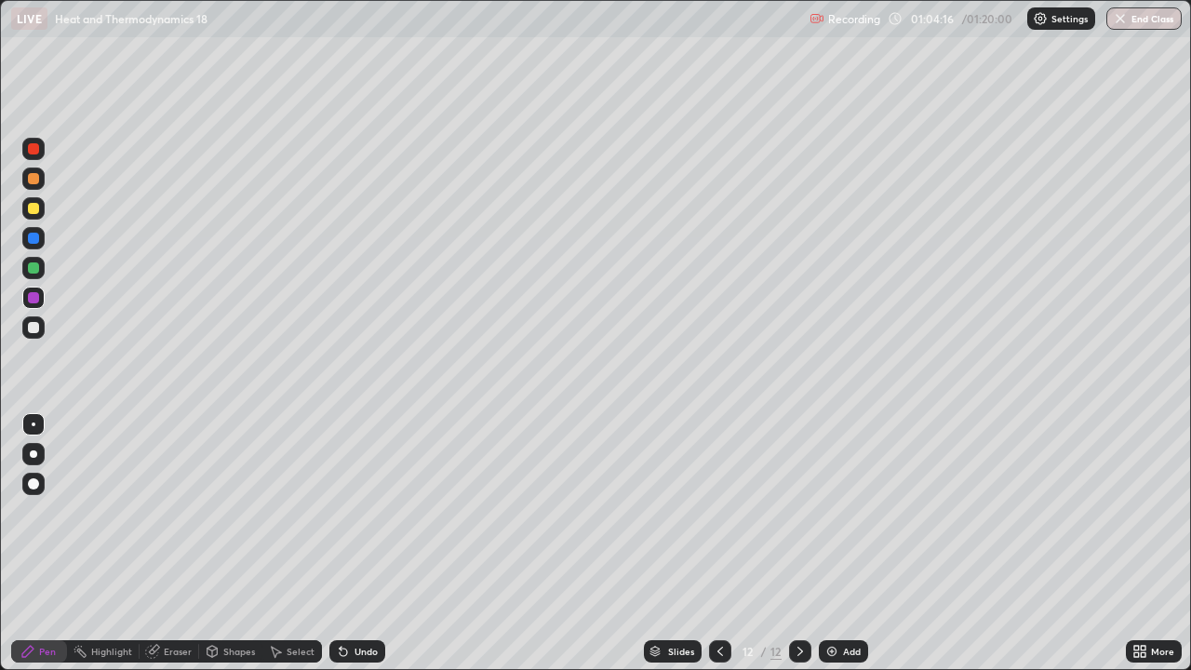
click at [794, 549] on icon at bounding box center [799, 651] width 15 height 15
click at [834, 549] on img at bounding box center [831, 651] width 15 height 15
click at [32, 176] on div at bounding box center [33, 178] width 11 height 11
click at [33, 237] on div at bounding box center [33, 238] width 11 height 11
click at [41, 265] on div at bounding box center [33, 268] width 22 height 22
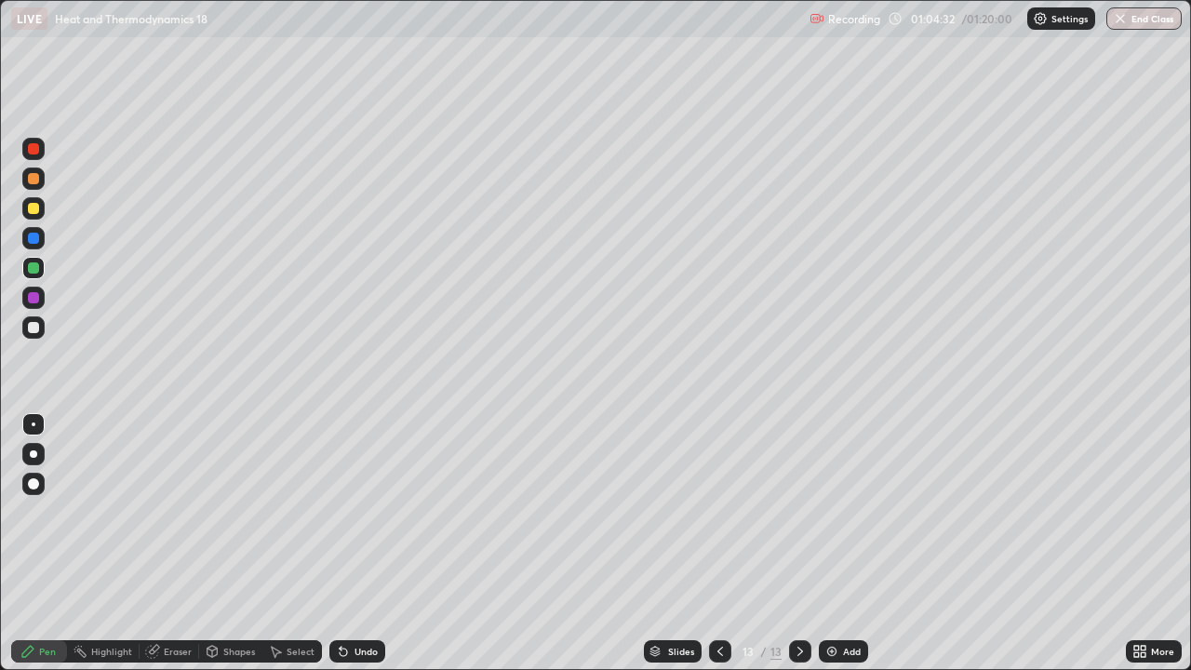
click at [35, 327] on div at bounding box center [33, 327] width 11 height 11
click at [40, 180] on div at bounding box center [33, 178] width 22 height 22
click at [1141, 26] on button "End Class" at bounding box center [1143, 18] width 75 height 22
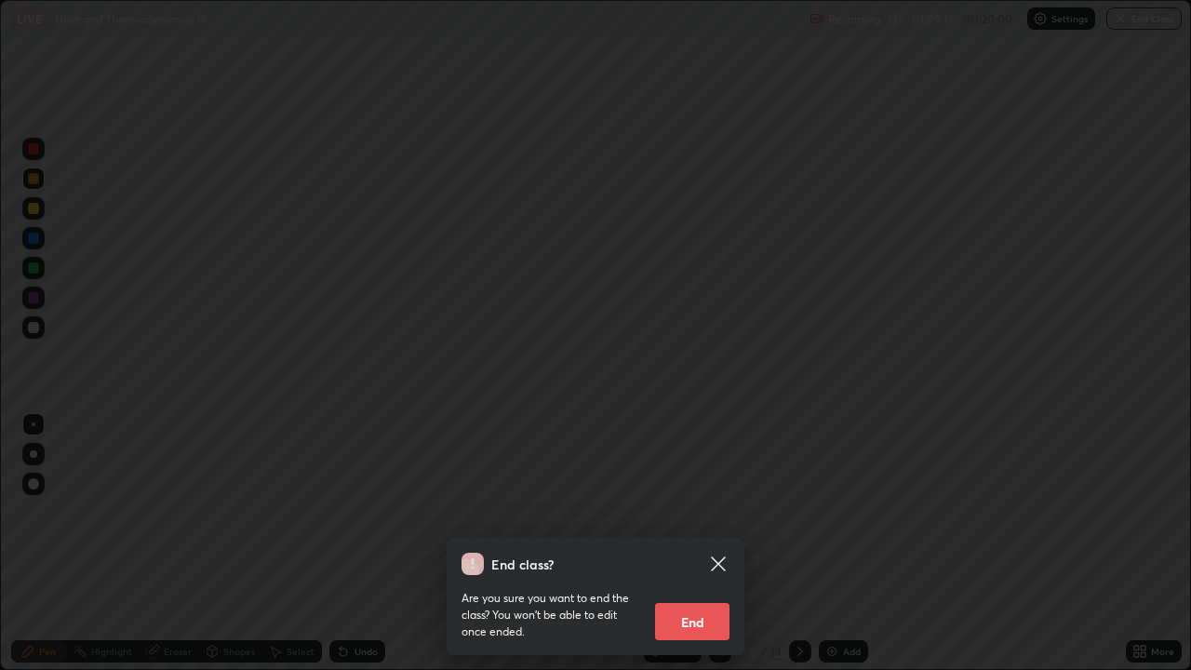
click at [712, 549] on button "End" at bounding box center [692, 621] width 74 height 37
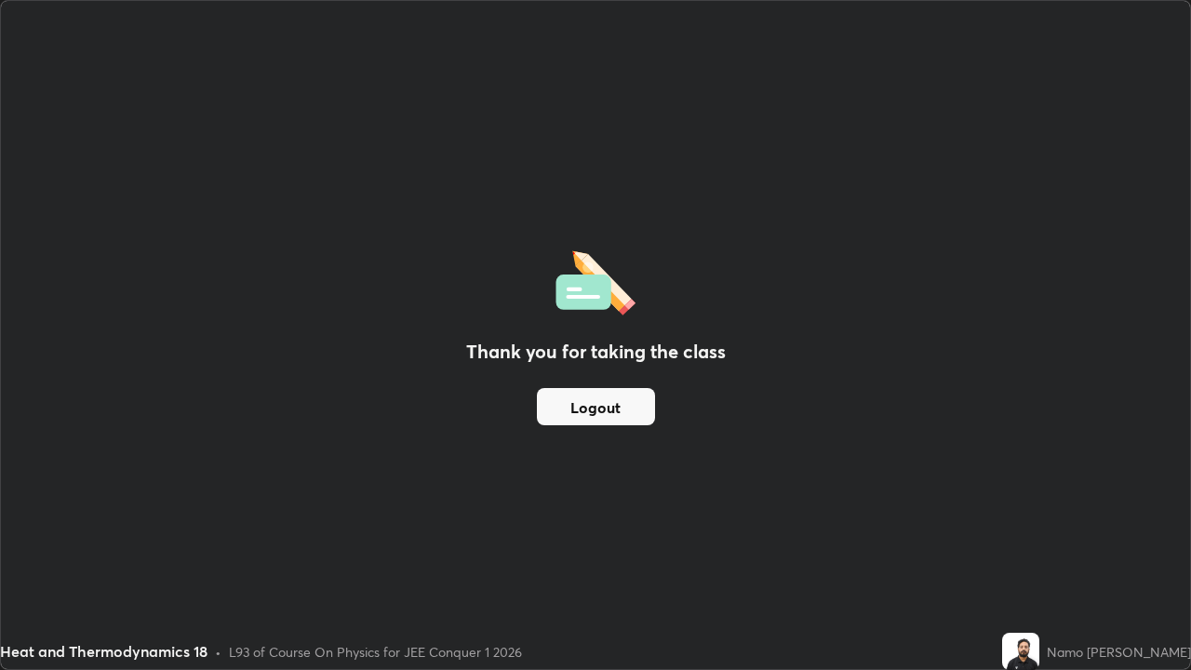
click at [609, 415] on button "Logout" at bounding box center [596, 406] width 118 height 37
